Goal: Transaction & Acquisition: Purchase product/service

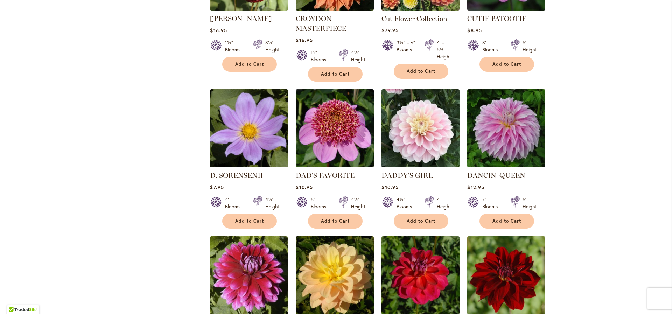
scroll to position [883, 0]
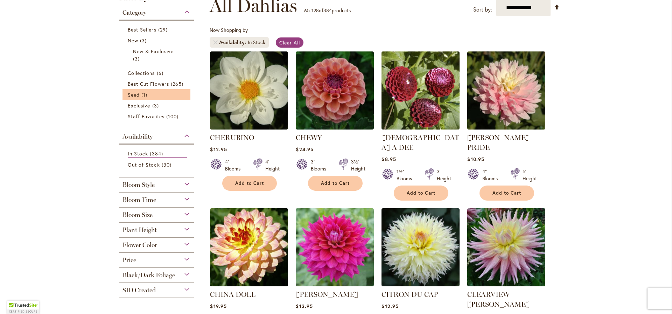
scroll to position [108, 0]
